Goal: Transaction & Acquisition: Purchase product/service

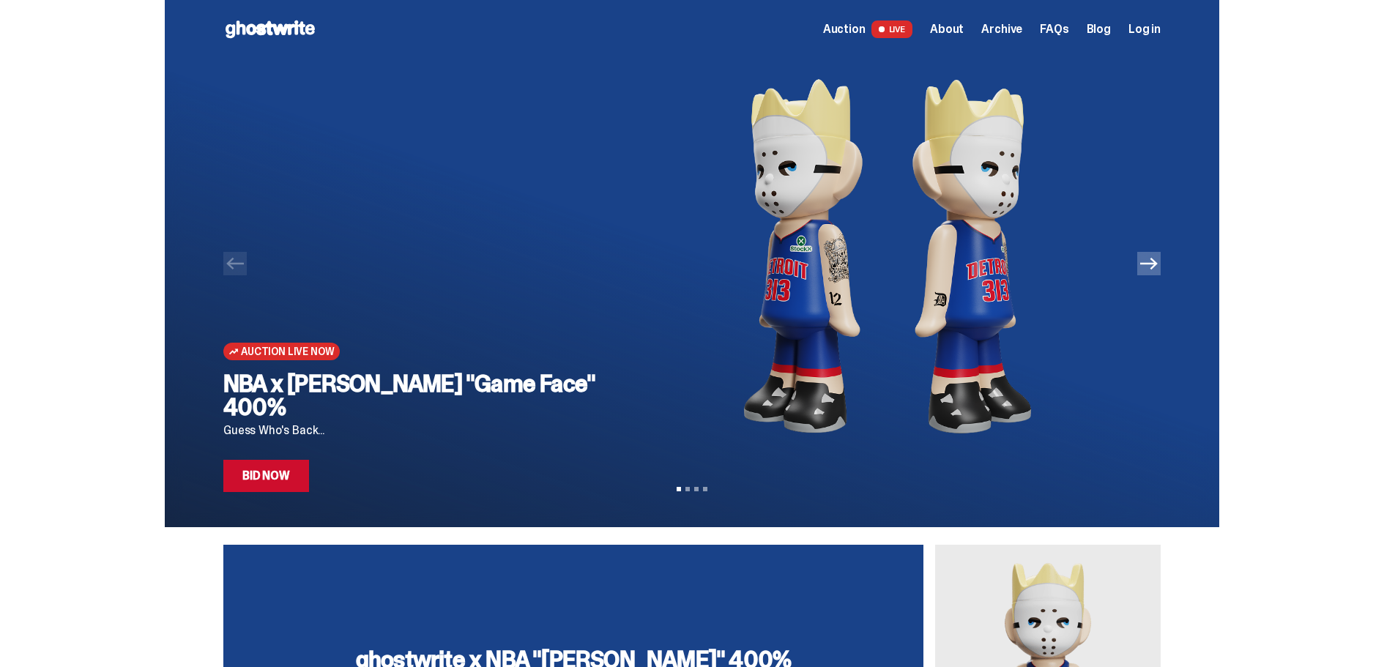
click at [287, 479] on link "Bid Now" at bounding box center [266, 476] width 86 height 32
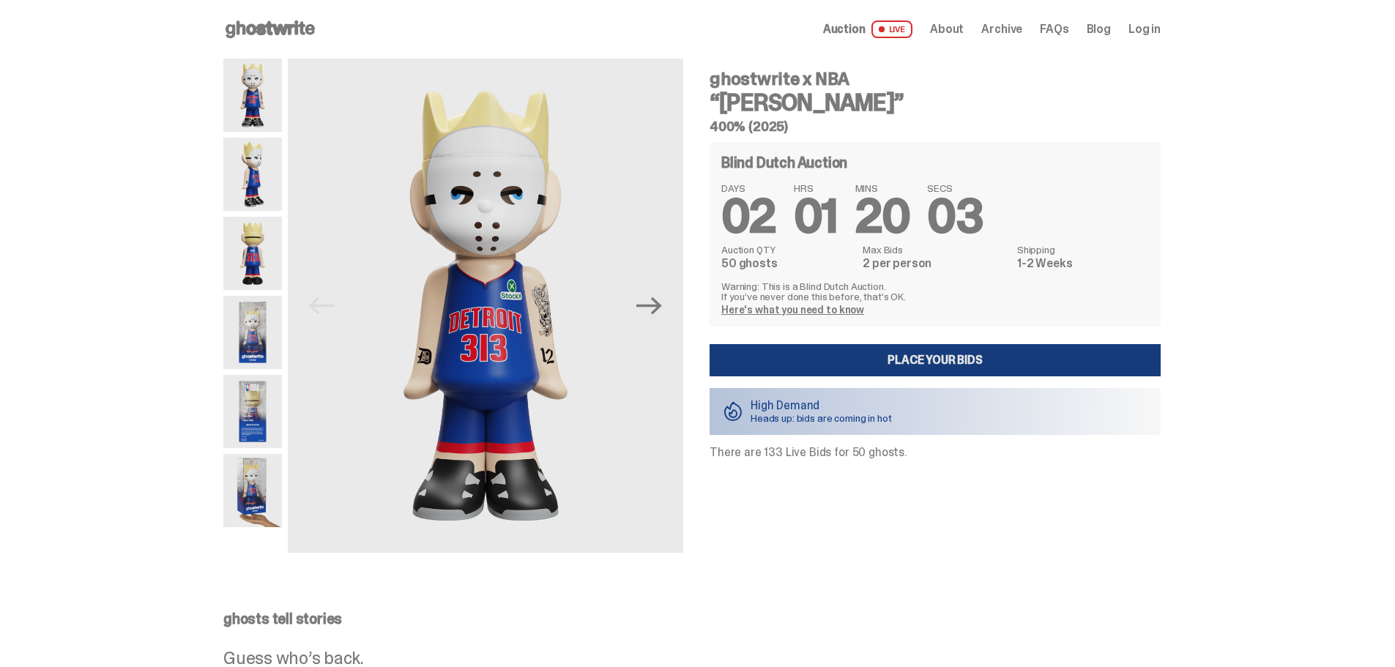
click at [949, 347] on link "Place your Bids" at bounding box center [935, 360] width 451 height 32
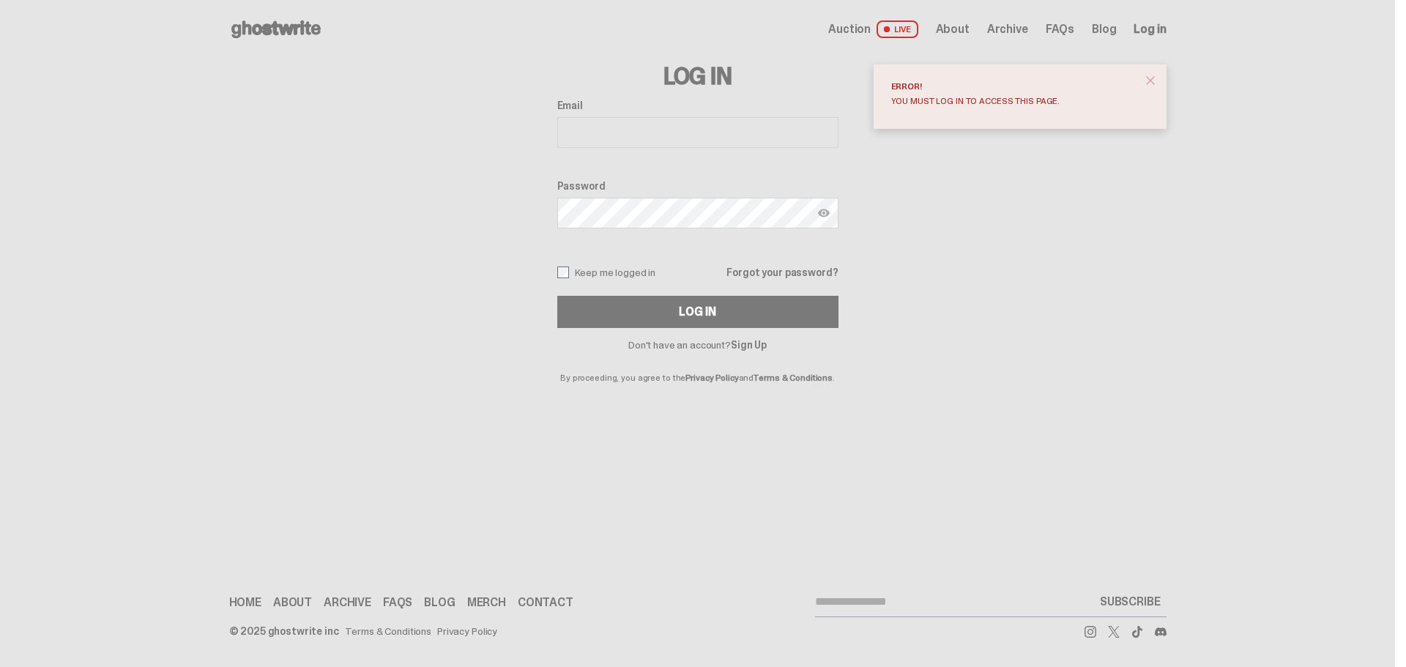
click at [242, 40] on icon at bounding box center [276, 29] width 94 height 23
